Goal: Task Accomplishment & Management: Complete application form

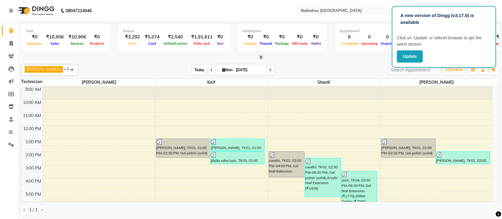
scroll to position [67, 0]
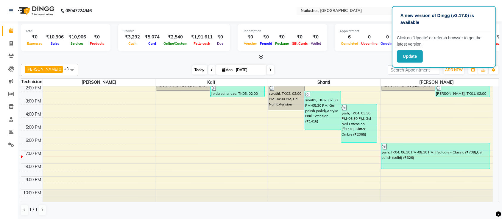
click at [193, 69] on span "Today" at bounding box center [200, 69] width 15 height 9
drag, startPoint x: 291, startPoint y: 142, endPoint x: 309, endPoint y: 190, distance: 50.7
click at [309, 190] on div "9:00 AM 10:00 AM 11:00 AM 12:00 PM 1:00 PM 2:00 PM 3:00 PM 4:00 PM 5:00 PM 6:00…" at bounding box center [257, 111] width 472 height 183
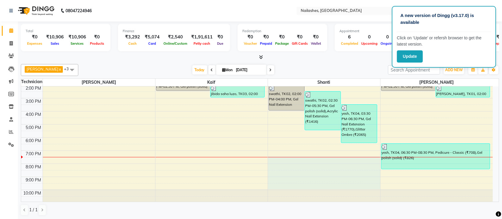
drag, startPoint x: 299, startPoint y: 157, endPoint x: 296, endPoint y: 188, distance: 30.8
click at [296, 188] on div "9:00 AM 10:00 AM 11:00 AM 12:00 PM 1:00 PM 2:00 PM 3:00 PM 4:00 PM 5:00 PM 6:00…" at bounding box center [257, 111] width 472 height 183
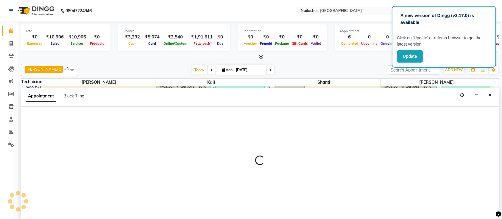
select select "82822"
select select "1170"
select select "tentative"
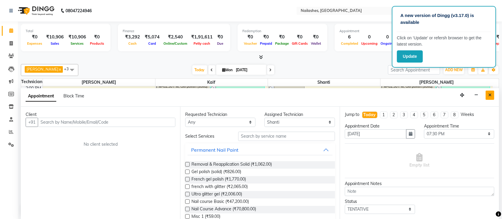
click at [489, 95] on icon "Close" at bounding box center [490, 95] width 3 height 4
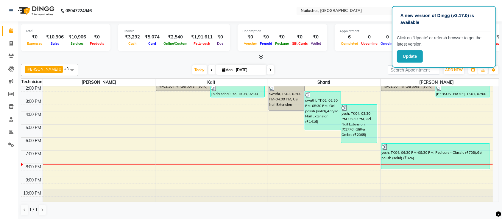
click at [350, 189] on div at bounding box center [324, 195] width 112 height 13
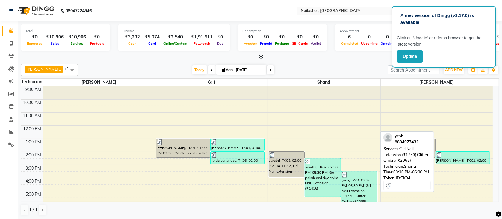
scroll to position [0, 0]
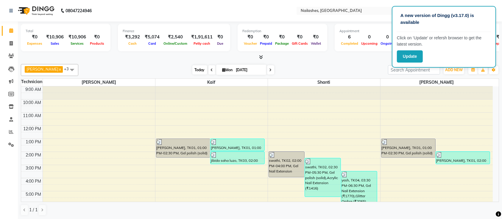
click at [193, 68] on span "Today" at bounding box center [200, 69] width 15 height 9
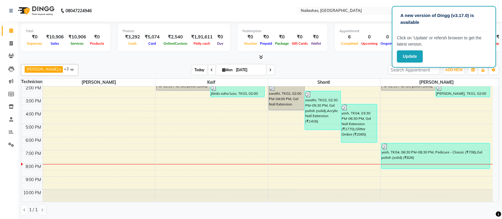
click at [193, 68] on span "Today" at bounding box center [200, 69] width 15 height 9
click at [171, 59] on div at bounding box center [260, 57] width 479 height 6
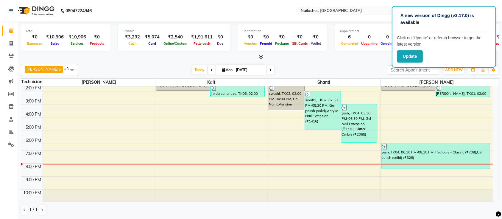
click at [171, 59] on div at bounding box center [260, 57] width 479 height 6
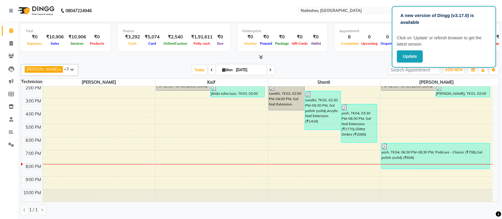
drag, startPoint x: 171, startPoint y: 59, endPoint x: 165, endPoint y: 56, distance: 6.3
click at [165, 56] on div at bounding box center [260, 57] width 479 height 6
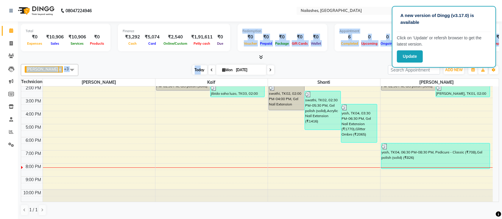
drag, startPoint x: 144, startPoint y: 51, endPoint x: 193, endPoint y: 69, distance: 52.1
click at [193, 69] on div "Total ₹0 Expenses ₹10,906 Sales ₹10,906 Services ₹0 Products Finance ₹3,292 Cas…" at bounding box center [260, 120] width 485 height 198
click at [193, 69] on span "Today" at bounding box center [200, 69] width 15 height 9
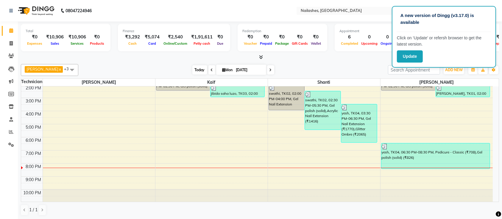
click at [193, 69] on span "Today" at bounding box center [200, 69] width 15 height 9
drag, startPoint x: 387, startPoint y: 168, endPoint x: 384, endPoint y: 190, distance: 21.7
click at [384, 190] on div "9:00 AM 10:00 AM 11:00 AM 12:00 PM 1:00 PM 2:00 PM 3:00 PM 4:00 PM 5:00 PM 6:00…" at bounding box center [257, 110] width 472 height 183
drag, startPoint x: 377, startPoint y: 172, endPoint x: 345, endPoint y: 190, distance: 36.4
click at [360, 192] on div "9:00 AM 10:00 AM 11:00 AM 12:00 PM 1:00 PM 2:00 PM 3:00 PM 4:00 PM 5:00 PM 6:00…" at bounding box center [257, 110] width 472 height 183
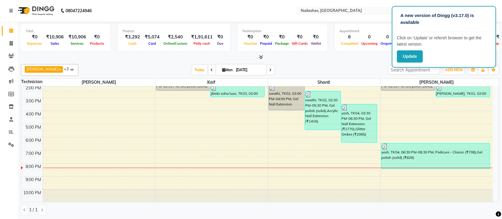
drag, startPoint x: 263, startPoint y: 172, endPoint x: 268, endPoint y: 192, distance: 20.1
click at [268, 192] on div "9:00 AM 10:00 AM 11:00 AM 12:00 PM 1:00 PM 2:00 PM 3:00 PM 4:00 PM 5:00 PM 6:00…" at bounding box center [257, 110] width 472 height 183
drag, startPoint x: 146, startPoint y: 168, endPoint x: 139, endPoint y: 190, distance: 22.9
click at [139, 190] on div "9:00 AM 10:00 AM 11:00 AM 12:00 PM 1:00 PM 2:00 PM 3:00 PM 4:00 PM 5:00 PM 6:00…" at bounding box center [257, 110] width 472 height 183
drag, startPoint x: 150, startPoint y: 170, endPoint x: 151, endPoint y: 197, distance: 27.7
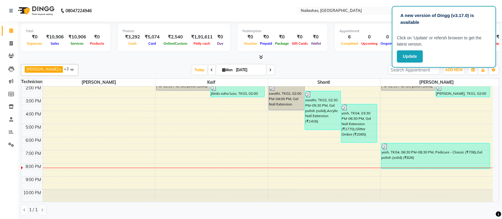
click at [151, 197] on div "9:00 AM 10:00 AM 11:00 AM 12:00 PM 1:00 PM 2:00 PM 3:00 PM 4:00 PM 5:00 PM 6:00…" at bounding box center [257, 110] width 472 height 183
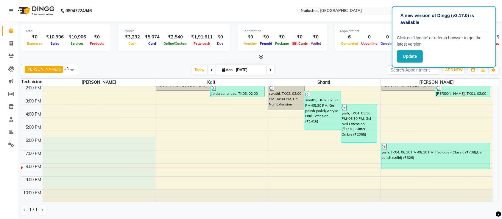
drag, startPoint x: 146, startPoint y: 142, endPoint x: 145, endPoint y: 189, distance: 47.1
click at [145, 189] on div "9:00 AM 10:00 AM 11:00 AM 12:00 PM 1:00 PM 2:00 PM 3:00 PM 4:00 PM 5:00 PM 6:00…" at bounding box center [257, 110] width 472 height 183
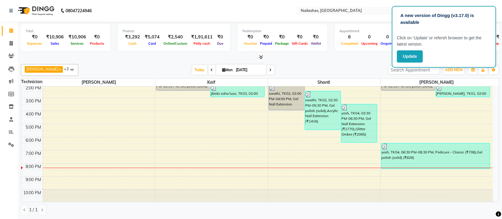
drag, startPoint x: 145, startPoint y: 189, endPoint x: 120, endPoint y: 194, distance: 25.8
click at [120, 194] on div at bounding box center [99, 195] width 112 height 13
click at [193, 72] on span "Today" at bounding box center [200, 69] width 15 height 9
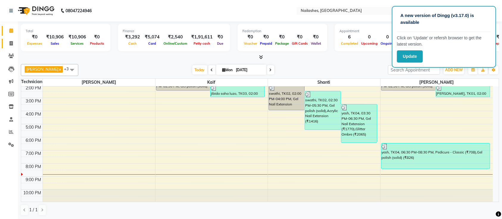
click at [10, 47] on link "Invoice" at bounding box center [9, 44] width 14 height 10
select select "4407"
select select "service"
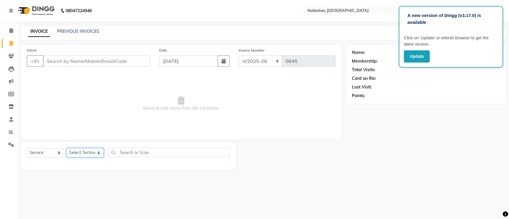
click at [85, 151] on select "Select Technician [PERSON_NAME] Manager Owner [PERSON_NAME]" at bounding box center [84, 152] width 37 height 9
select select "33291"
click at [66, 148] on select "Select Technician [PERSON_NAME] Manager Owner [PERSON_NAME]" at bounding box center [84, 152] width 37 height 9
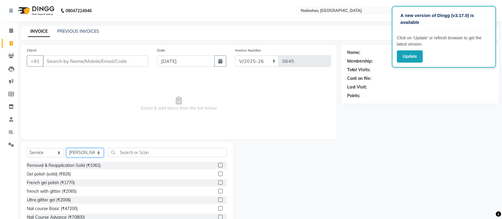
click at [77, 151] on select "Select Technician [PERSON_NAME] Manager Owner [PERSON_NAME]" at bounding box center [84, 152] width 37 height 9
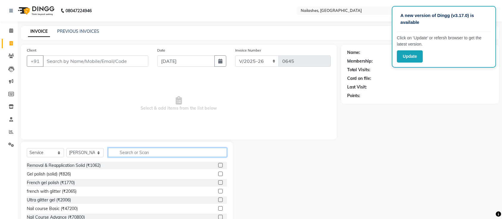
click at [133, 148] on input "text" at bounding box center [167, 152] width 119 height 9
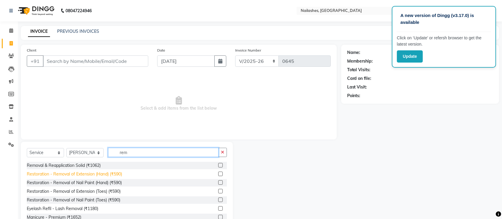
type input "rem"
click at [98, 172] on div "Restoration - Removal of Extension (Hand) (₹590)" at bounding box center [74, 174] width 95 height 6
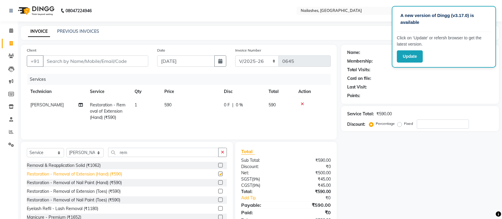
checkbox input "false"
click at [416, 194] on div "Name: Membership: Total Visits: Card on file: Last Visit: Points: Service Total…" at bounding box center [423, 137] width 162 height 185
click at [232, 156] on div "Select Service Product Membership Package Voucher Prepaid Gift Card Select Tech…" at bounding box center [127, 186] width 212 height 88
click at [227, 155] on button "button" at bounding box center [222, 152] width 9 height 9
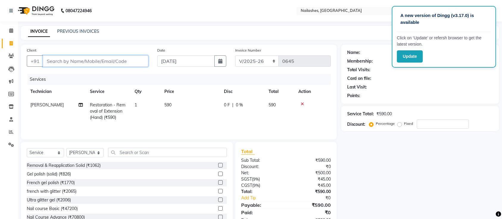
click at [118, 60] on input "Client" at bounding box center [96, 60] width 106 height 11
click at [106, 61] on input "Client" at bounding box center [96, 60] width 106 height 11
click at [98, 57] on input "Client" at bounding box center [96, 60] width 106 height 11
type input "9"
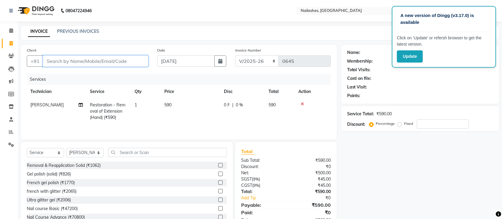
type input "0"
type input "9980392277"
click at [132, 65] on button "Add Client" at bounding box center [133, 60] width 31 height 11
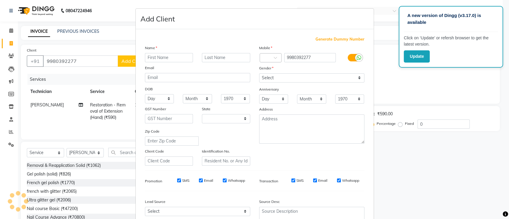
select select "21"
click at [159, 55] on input "text" at bounding box center [169, 57] width 48 height 9
type input "shri"
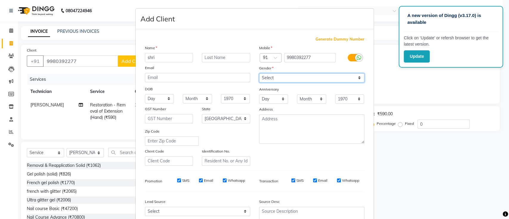
click at [272, 74] on select "Select [DEMOGRAPHIC_DATA] [DEMOGRAPHIC_DATA] Other Prefer Not To Say" at bounding box center [311, 77] width 105 height 9
select select "[DEMOGRAPHIC_DATA]"
click at [259, 73] on select "Select [DEMOGRAPHIC_DATA] [DEMOGRAPHIC_DATA] Other Prefer Not To Say" at bounding box center [311, 77] width 105 height 9
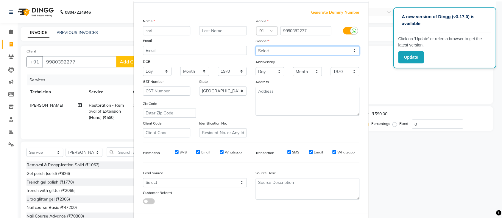
scroll to position [55, 0]
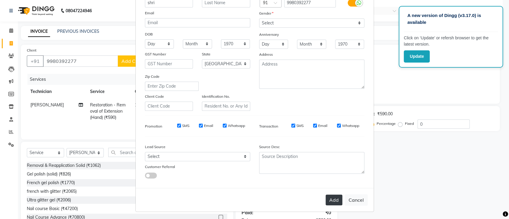
click at [328, 201] on button "Add" at bounding box center [333, 200] width 17 height 11
type input "99******77"
select select
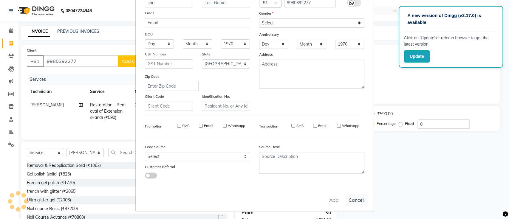
select select "null"
select select
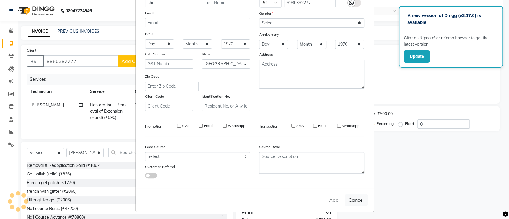
checkbox input "false"
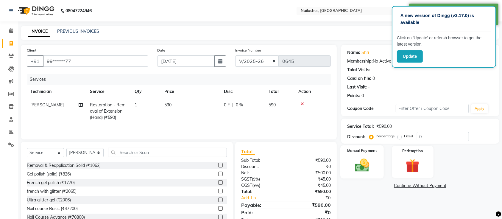
click at [360, 166] on img at bounding box center [362, 165] width 23 height 16
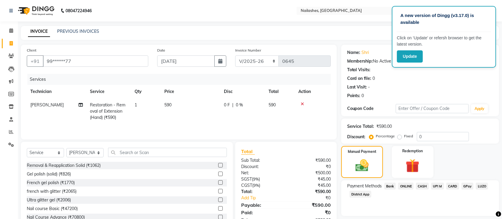
click at [405, 184] on span "ONLINE" at bounding box center [405, 186] width 15 height 7
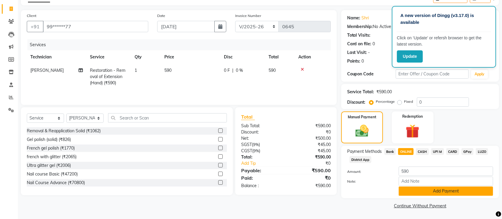
click at [421, 193] on button "Add Payment" at bounding box center [446, 191] width 94 height 9
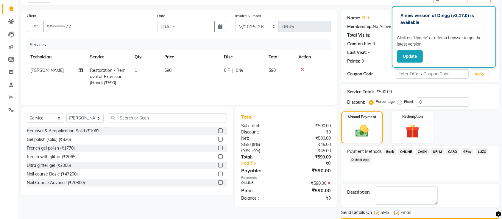
scroll to position [52, 0]
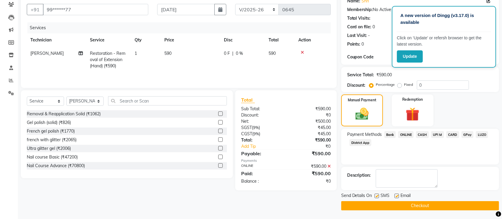
click at [411, 208] on button "Checkout" at bounding box center [421, 205] width 158 height 9
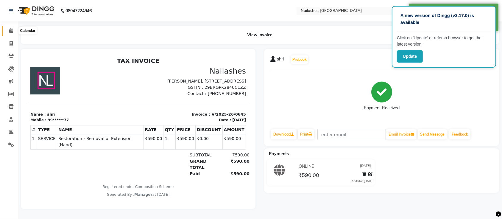
click at [13, 31] on icon at bounding box center [11, 30] width 4 height 4
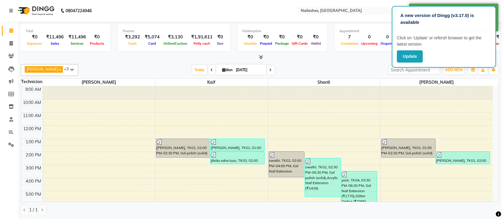
drag, startPoint x: 193, startPoint y: 68, endPoint x: 170, endPoint y: 66, distance: 23.3
click at [193, 68] on span "Today" at bounding box center [200, 69] width 15 height 9
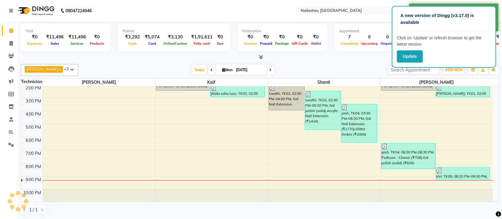
click at [170, 66] on div "[DATE] [DATE]" at bounding box center [233, 70] width 304 height 9
